Goal: Task Accomplishment & Management: Use online tool/utility

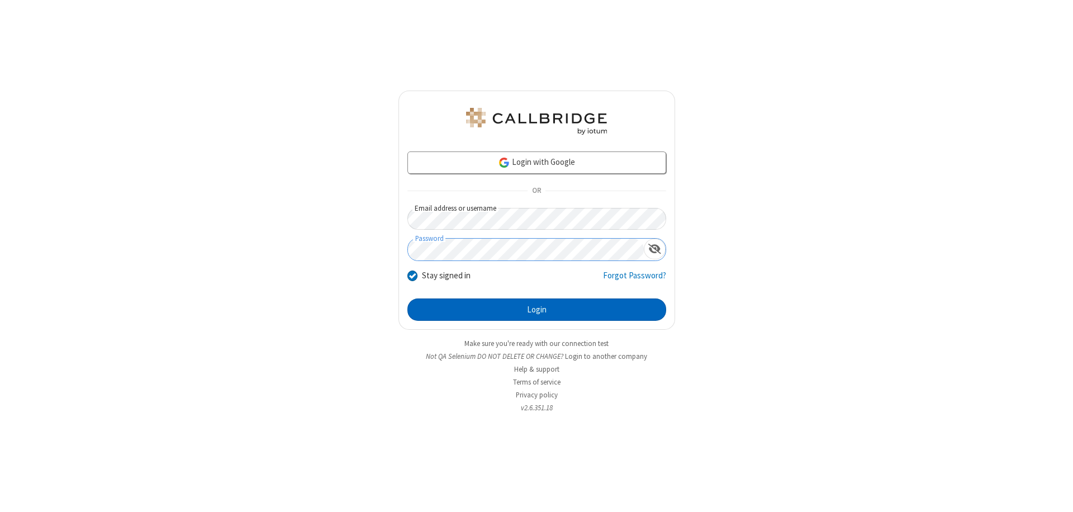
click at [537, 310] on button "Login" at bounding box center [536, 309] width 259 height 22
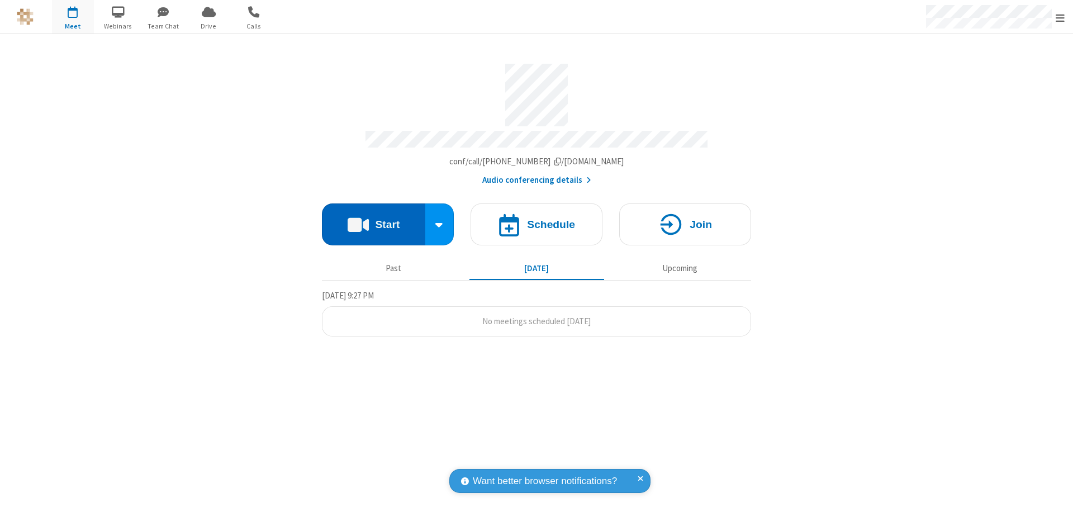
click at [373, 219] on button "Start" at bounding box center [373, 224] width 103 height 42
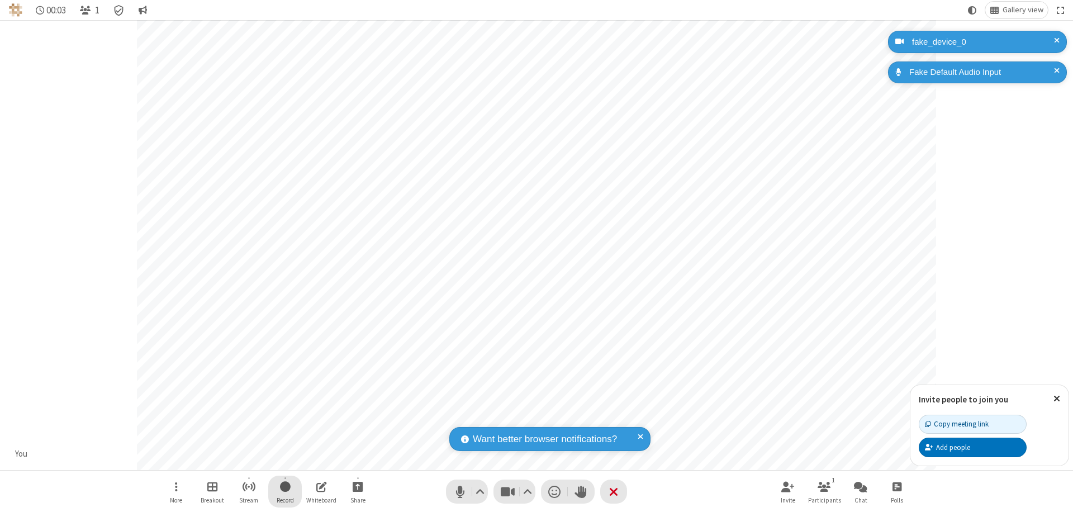
click at [285, 491] on span "Start recording" at bounding box center [285, 487] width 11 height 14
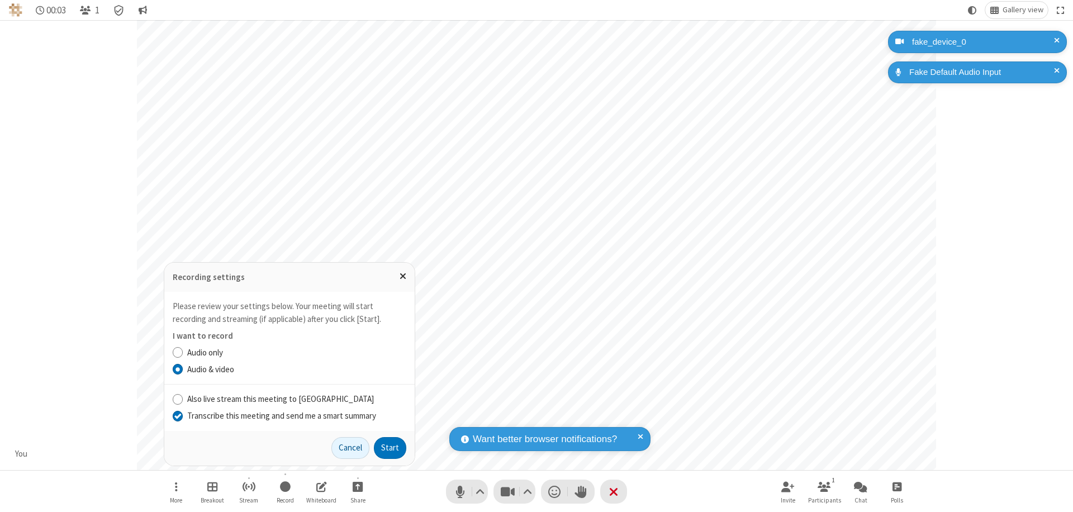
click at [177, 415] on input "Transcribe this meeting and send me a smart summary" at bounding box center [178, 416] width 11 height 12
click at [390, 448] on button "Start" at bounding box center [390, 448] width 32 height 22
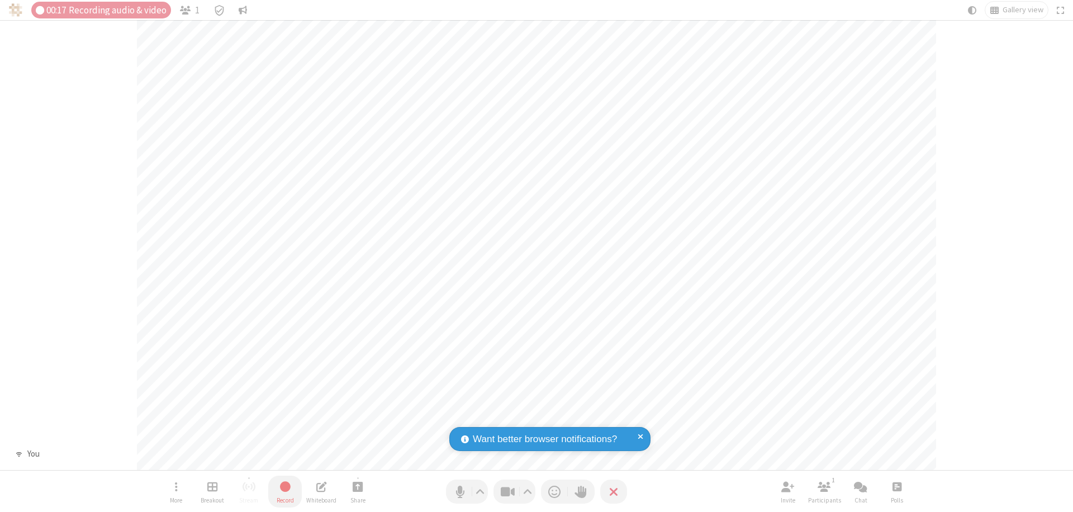
click at [285, 491] on span "Stop recording" at bounding box center [284, 487] width 13 height 14
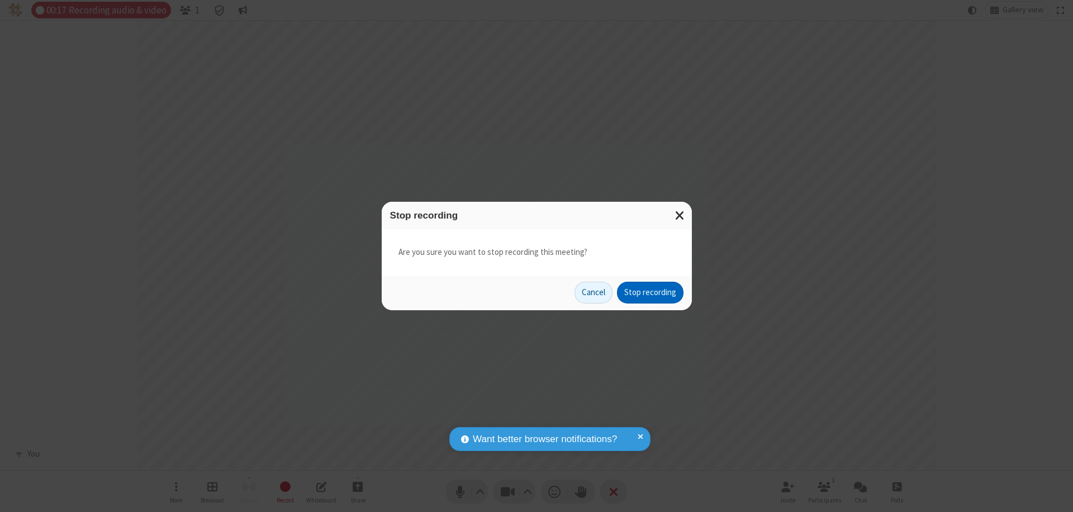
click at [650, 292] on button "Stop recording" at bounding box center [650, 293] width 67 height 22
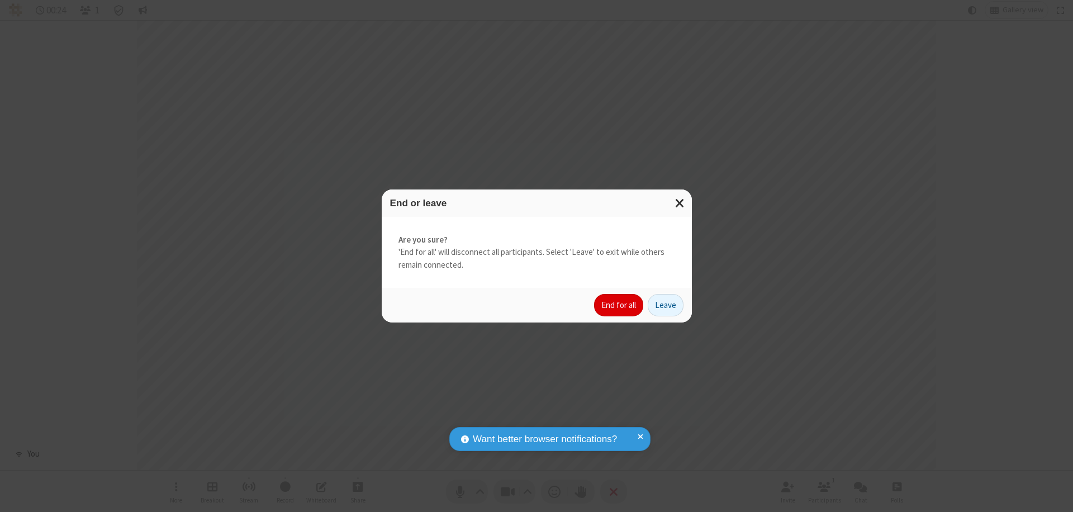
click at [619, 305] on button "End for all" at bounding box center [618, 305] width 49 height 22
